Goal: Find specific page/section: Find specific page/section

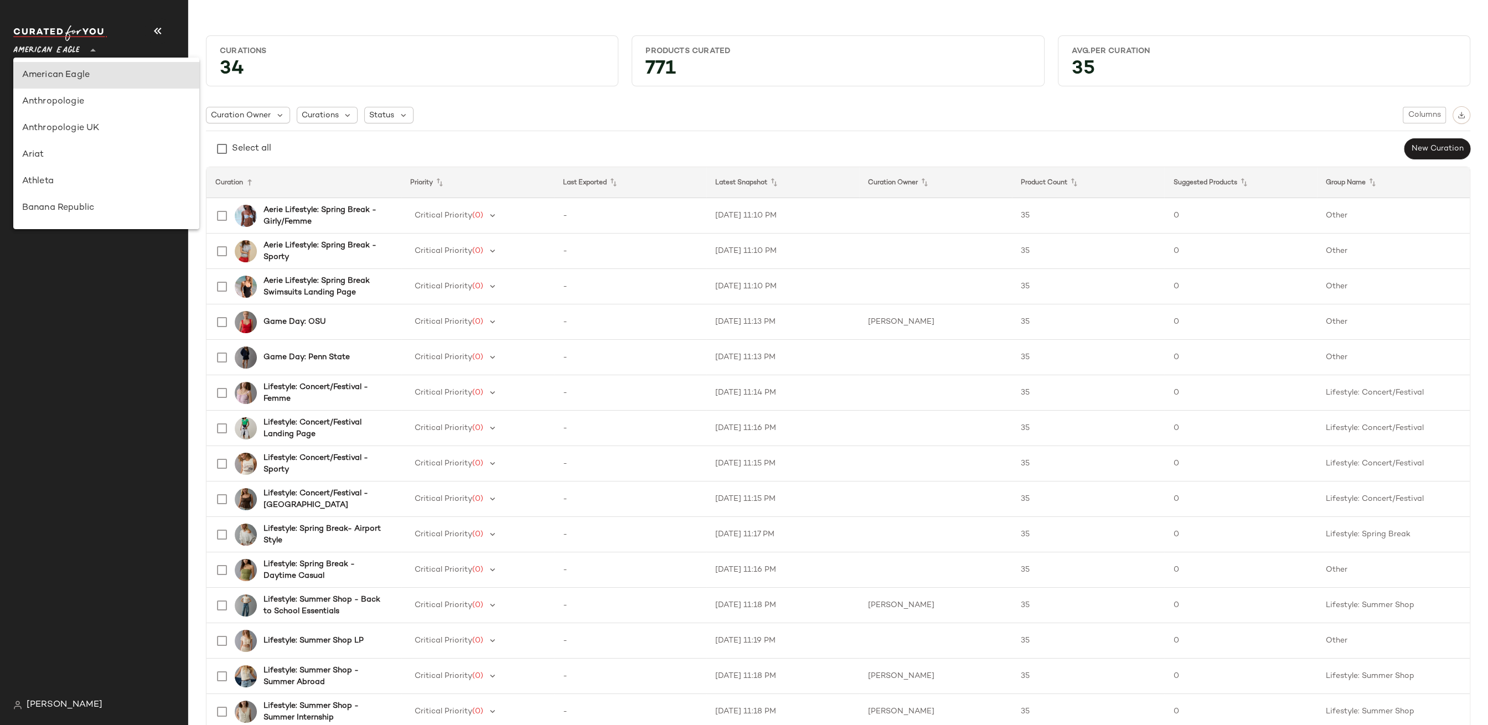
click at [73, 54] on span "American Eagle" at bounding box center [46, 48] width 66 height 20
click at [93, 154] on div "Ariat" at bounding box center [106, 154] width 168 height 13
type input "**"
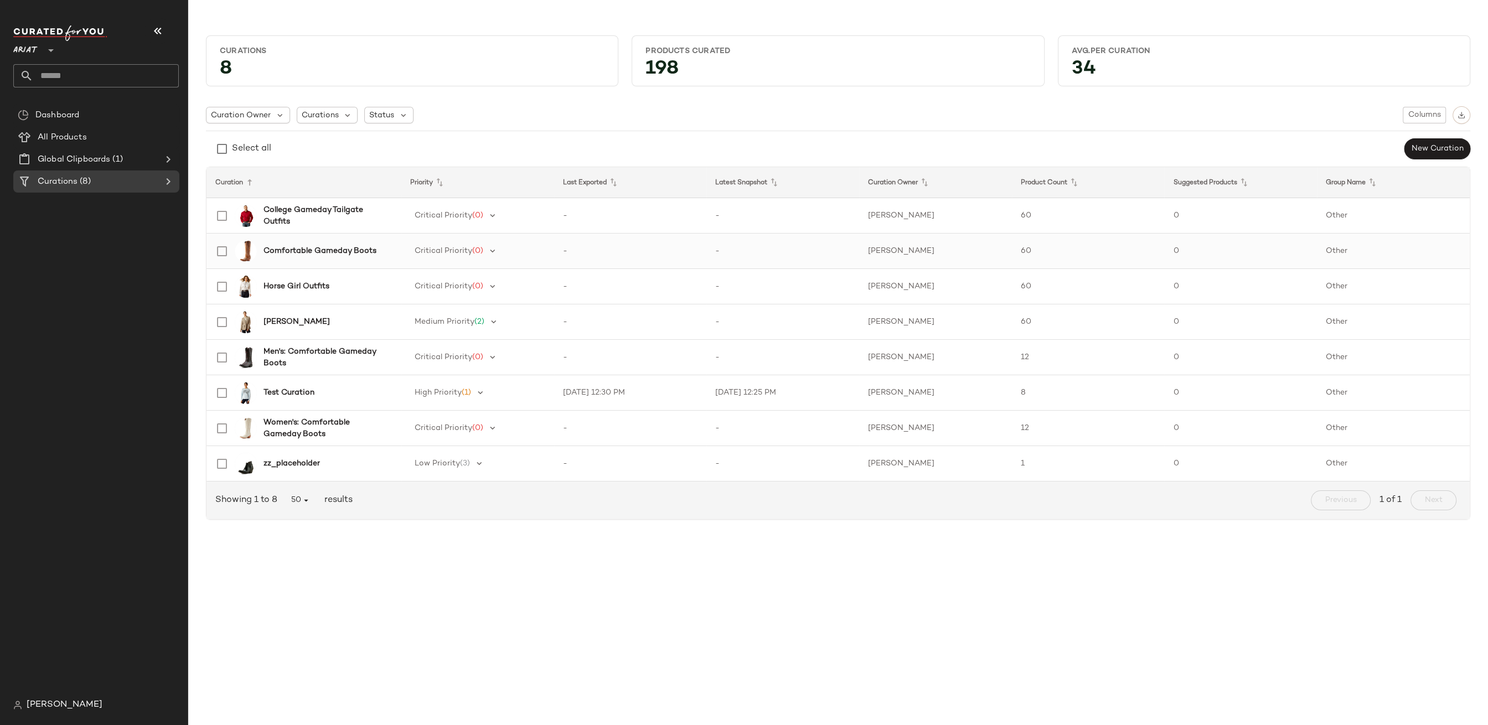
click at [321, 246] on b "Comfortable Gameday Boots" at bounding box center [320, 251] width 113 height 12
